Goal: Transaction & Acquisition: Purchase product/service

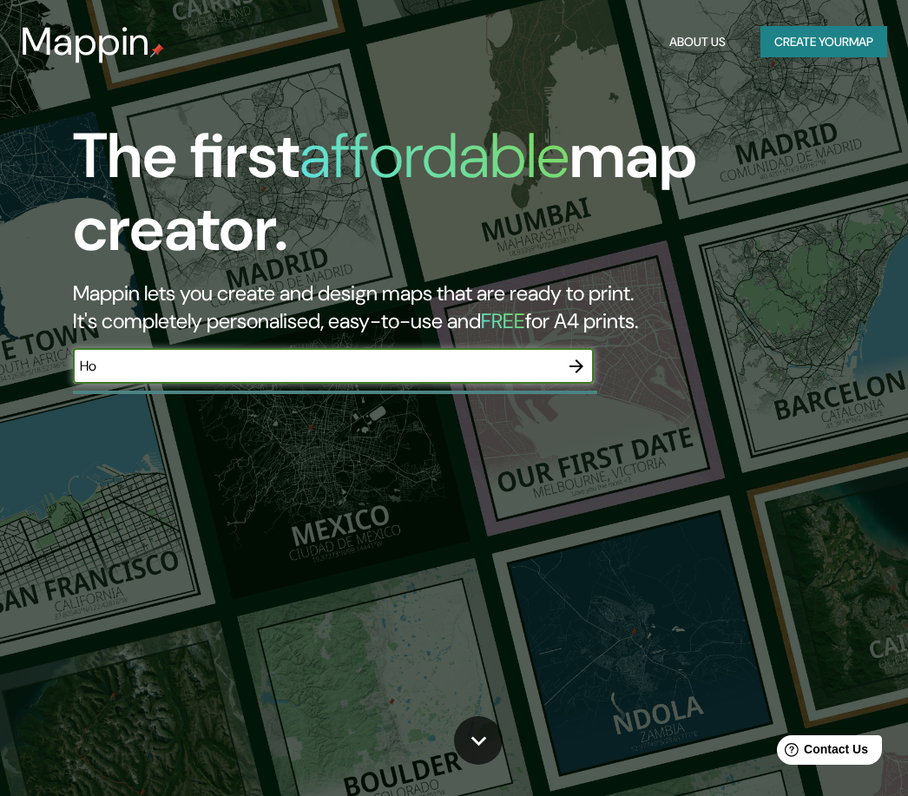
type input "H"
type input "La dorada"
click at [583, 364] on icon "button" at bounding box center [576, 366] width 21 height 21
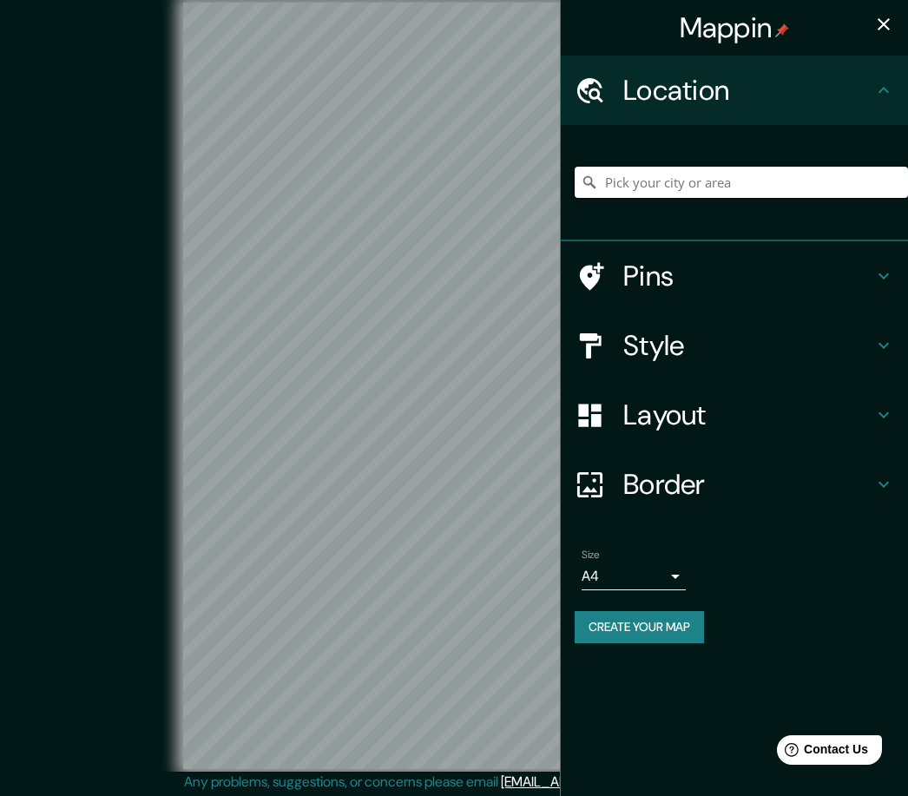
click at [718, 188] on input "Pick your city or area" at bounding box center [741, 182] width 333 height 31
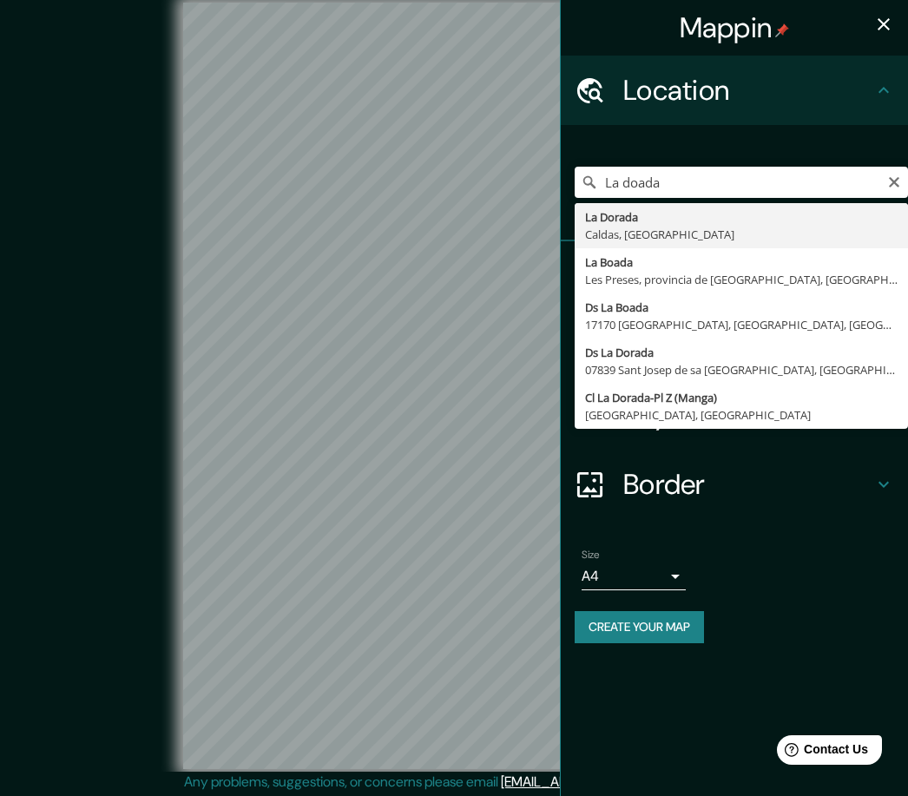
type input "La Dorada, Caldas, [GEOGRAPHIC_DATA]"
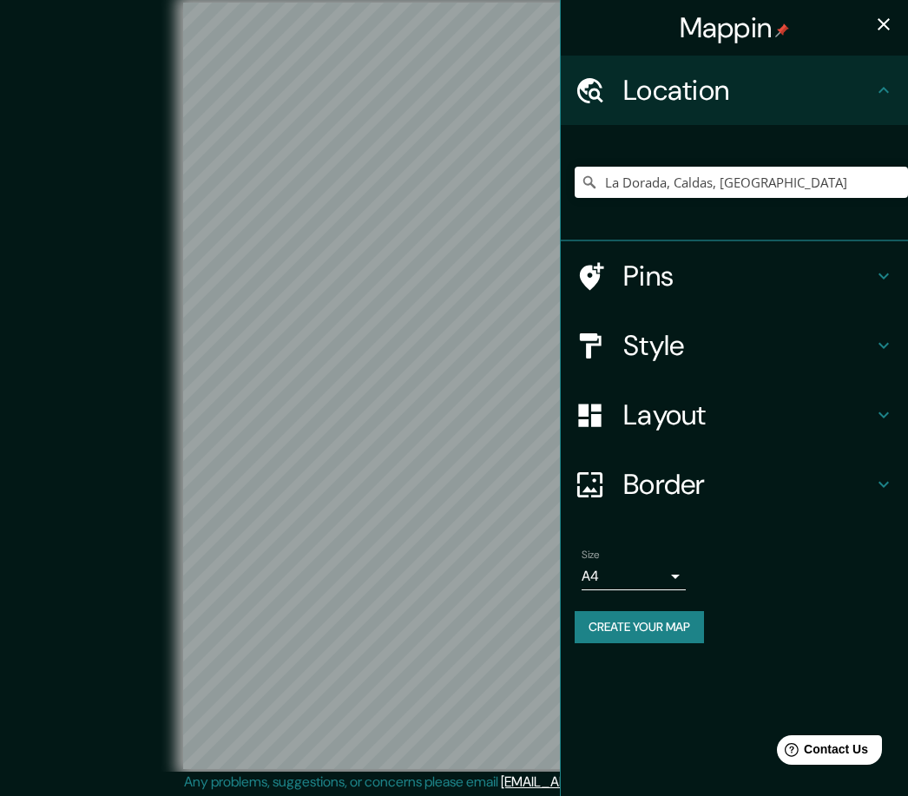
click at [584, 574] on body "Mappin Location [GEOGRAPHIC_DATA], [GEOGRAPHIC_DATA], [GEOGRAPHIC_DATA] Pins St…" at bounding box center [454, 398] width 908 height 796
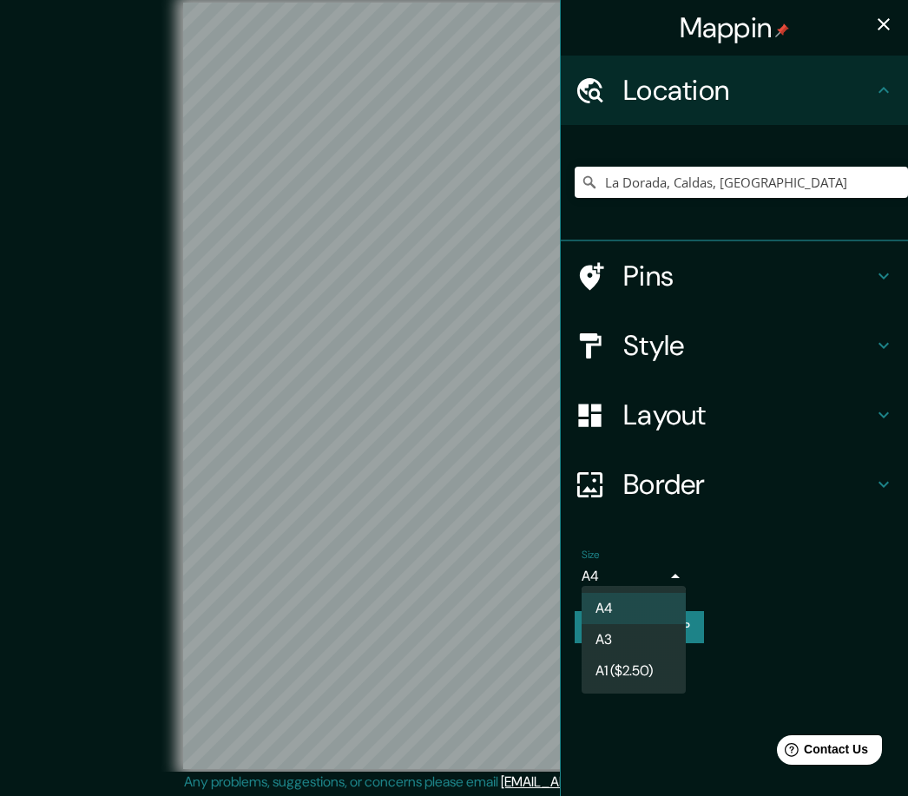
click at [612, 647] on li "A3" at bounding box center [634, 639] width 104 height 31
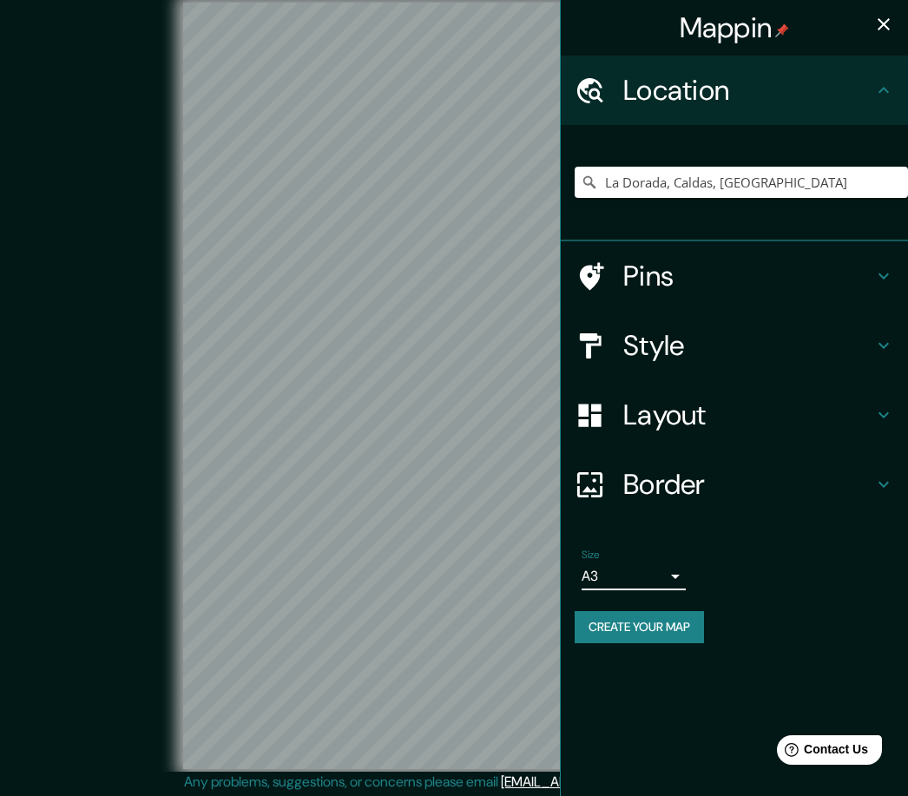
click at [583, 576] on body "Mappin Location [GEOGRAPHIC_DATA], [GEOGRAPHIC_DATA], [GEOGRAPHIC_DATA] Pins St…" at bounding box center [454, 398] width 908 height 796
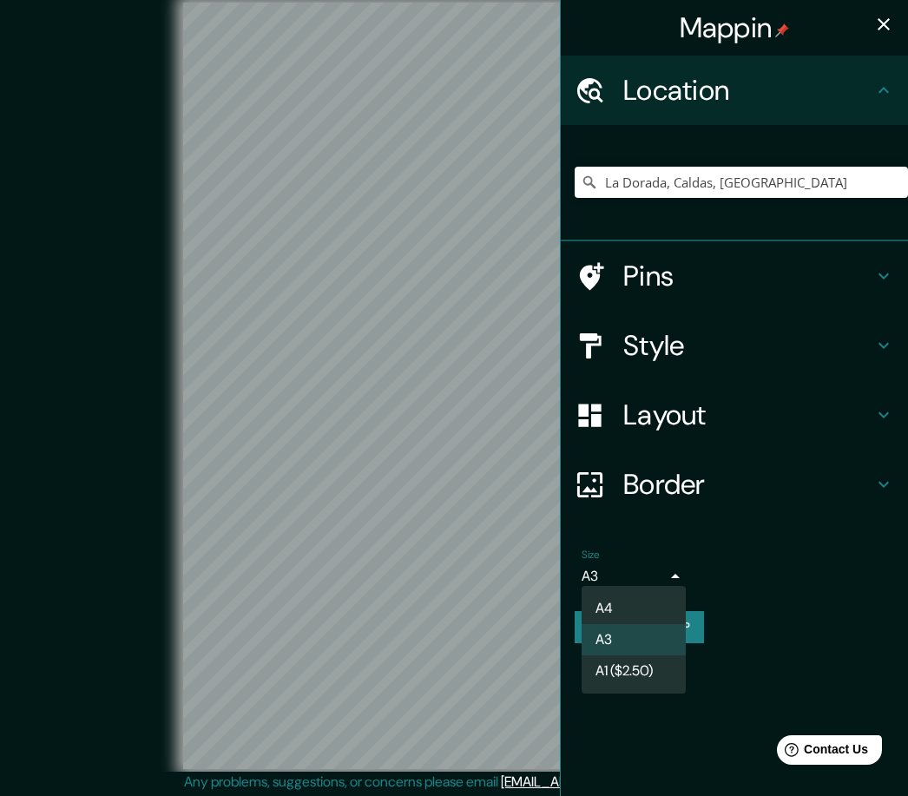
click at [618, 668] on li "A1 ($2.50)" at bounding box center [634, 671] width 104 height 31
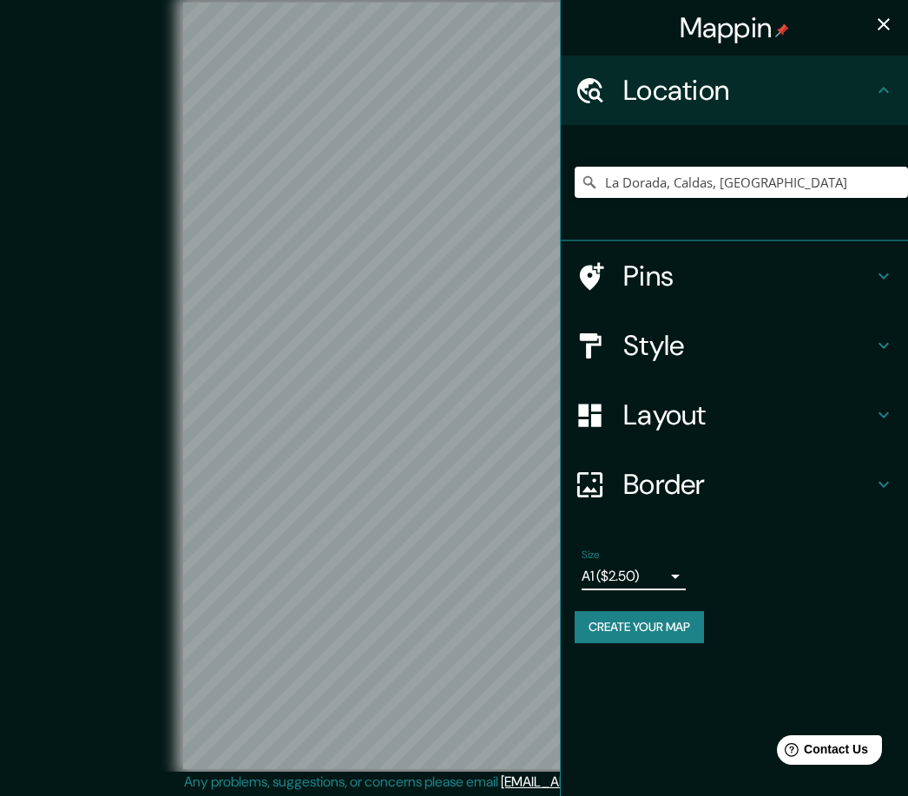
click at [585, 574] on body "Mappin Location [GEOGRAPHIC_DATA], [GEOGRAPHIC_DATA], [GEOGRAPHIC_DATA] Pins St…" at bounding box center [454, 398] width 908 height 796
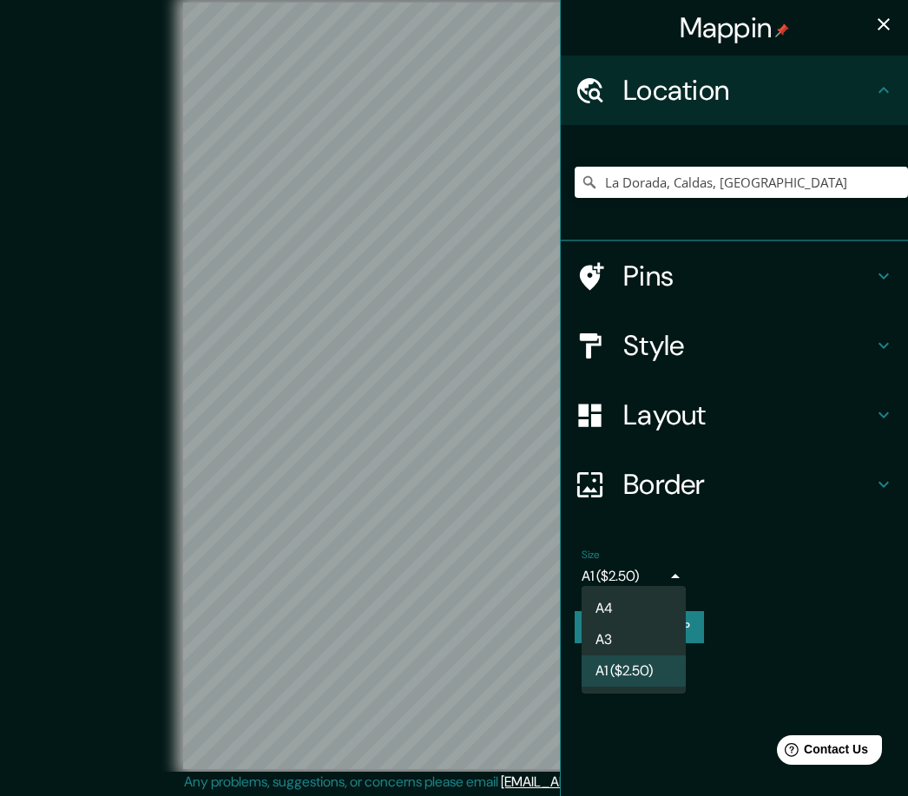
click at [590, 590] on ul "A4 A3 A1 ($2.50)" at bounding box center [634, 640] width 104 height 108
click at [610, 604] on li "A4" at bounding box center [634, 608] width 104 height 31
type input "single"
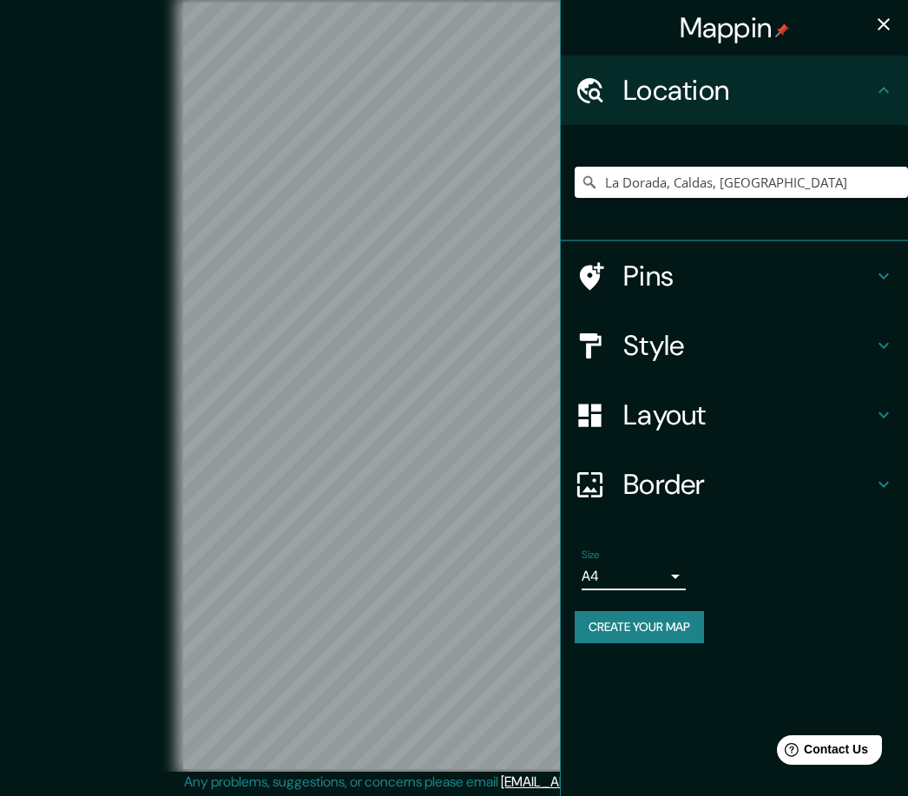
click at [715, 350] on h4 "Style" at bounding box center [749, 345] width 250 height 35
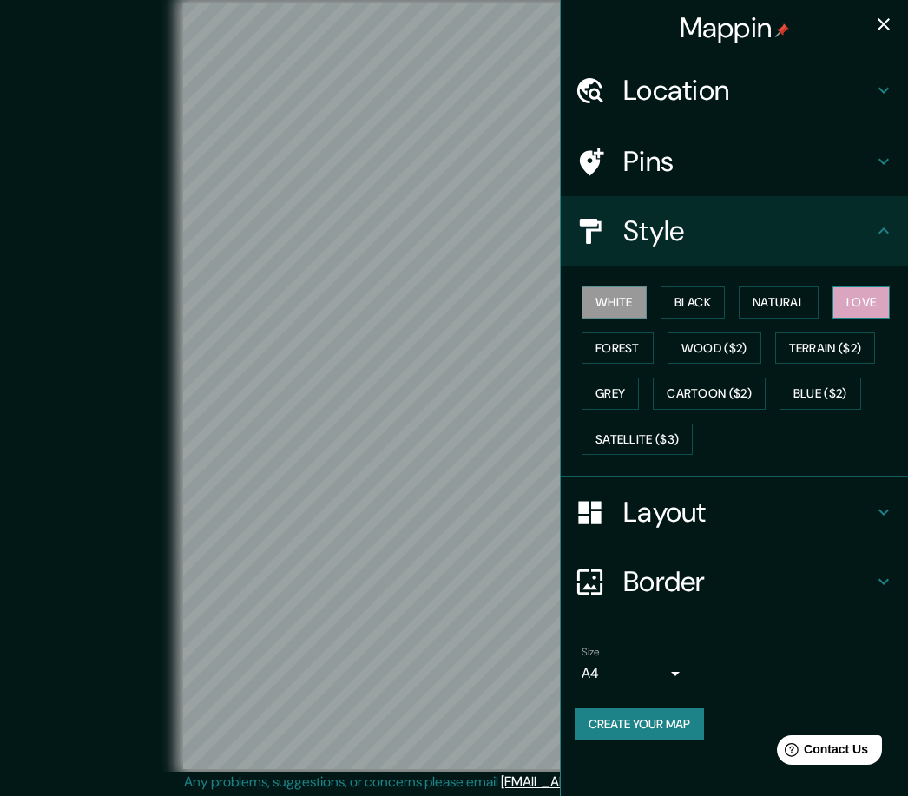
click at [854, 309] on button "Love" at bounding box center [861, 303] width 57 height 32
click at [690, 711] on button "Create your map" at bounding box center [639, 725] width 129 height 32
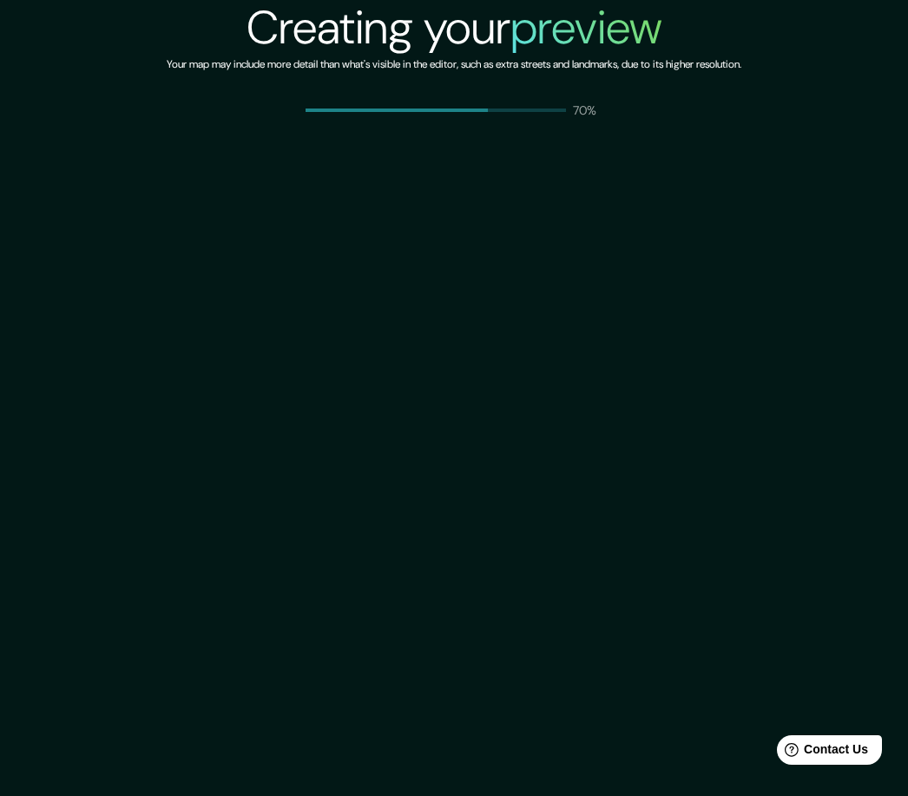
click at [629, 420] on div "Creating your preview Your map may include more detail than what's visible in t…" at bounding box center [454, 398] width 908 height 796
